Goal: Register for event/course

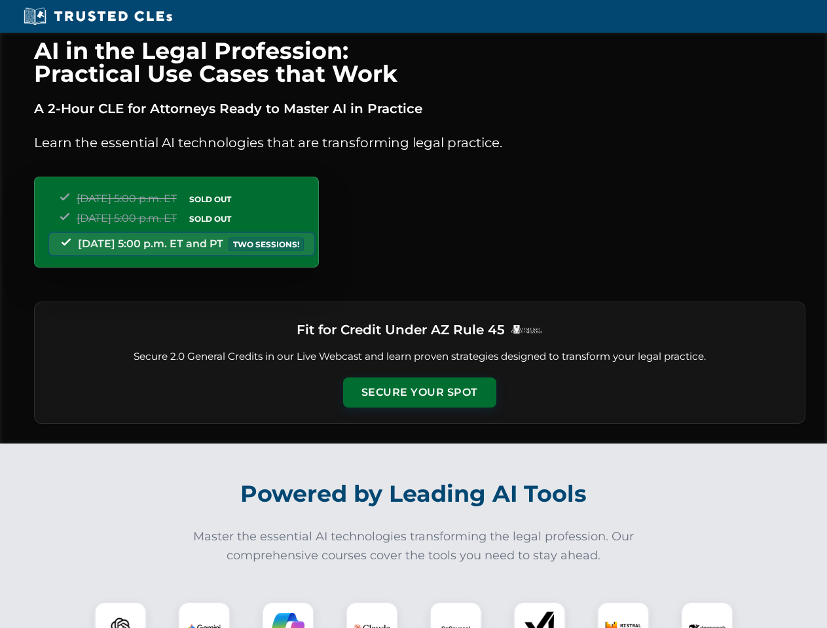
click at [419, 393] on button "Secure Your Spot" at bounding box center [419, 393] width 153 height 30
click at [120, 615] on img at bounding box center [120, 628] width 38 height 38
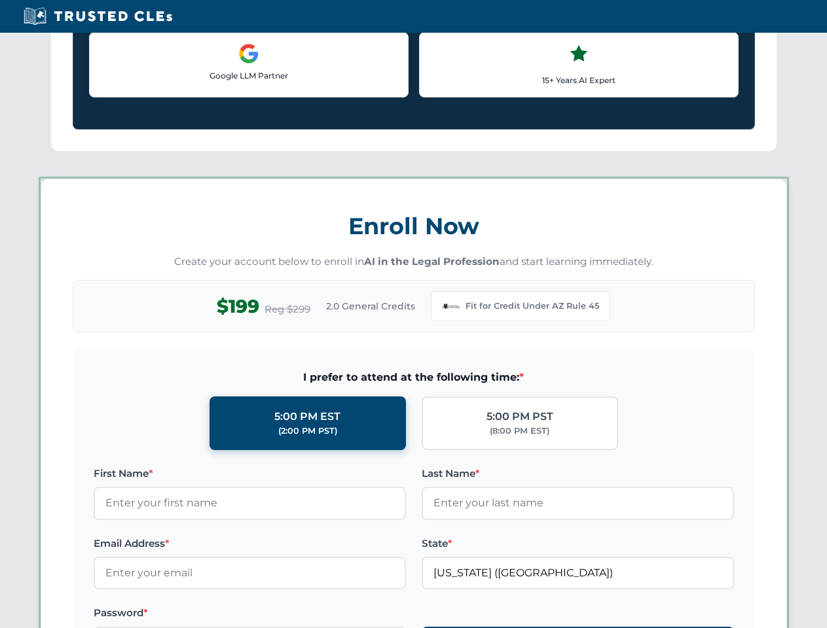
click at [288, 615] on label "Password *" at bounding box center [250, 613] width 312 height 16
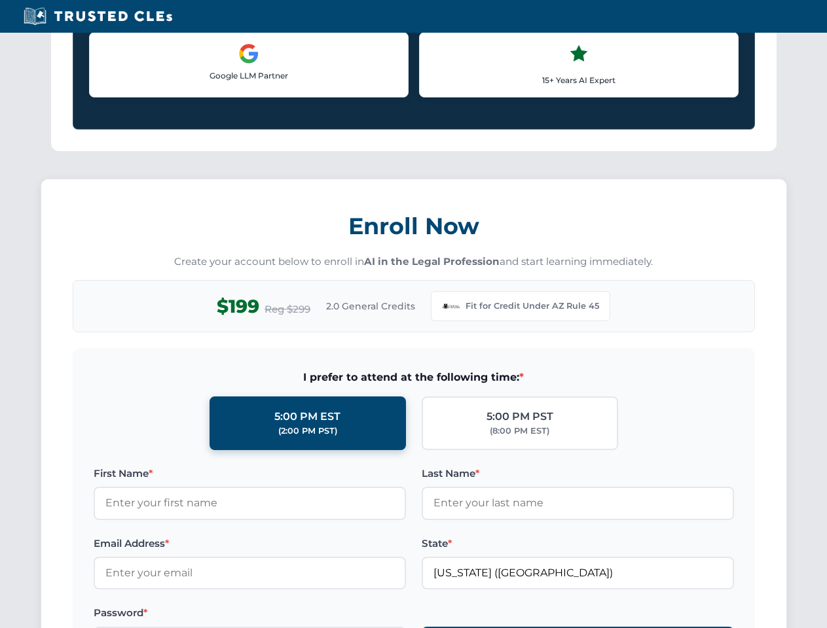
scroll to position [1276, 0]
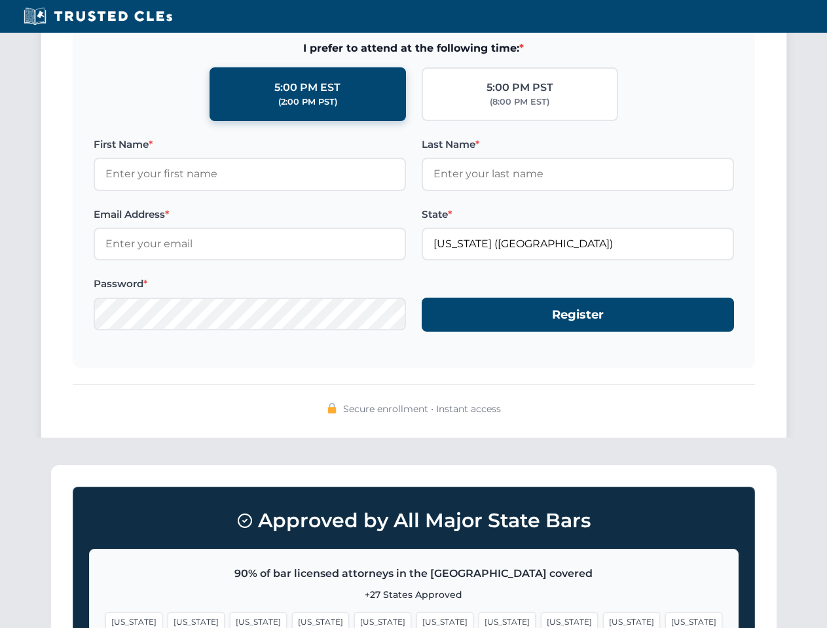
click at [603, 615] on span "[US_STATE]" at bounding box center [631, 622] width 57 height 19
